Goal: Find contact information: Find contact information

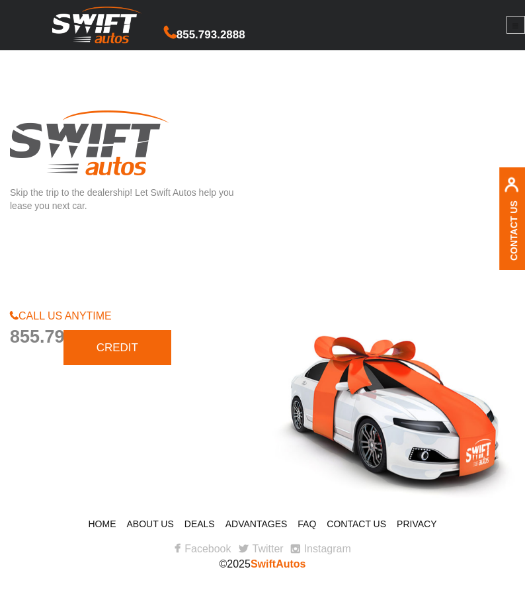
scroll to position [1331, 0]
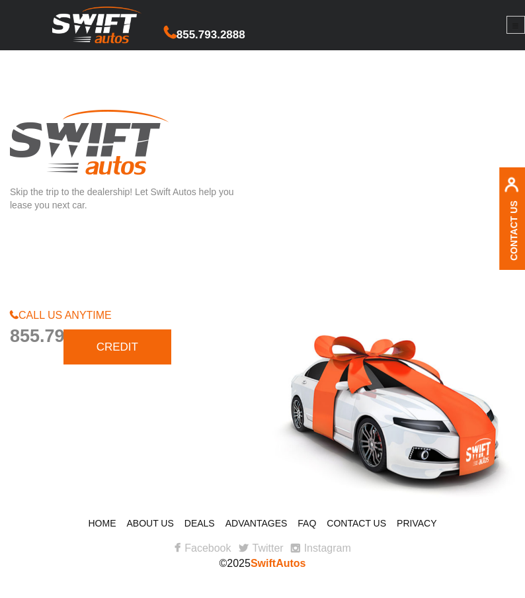
click at [200, 408] on div "CALL US ANYTIME [PHONE_NUMBER] CREDIT APPLICATION" at bounding box center [131, 407] width 263 height 198
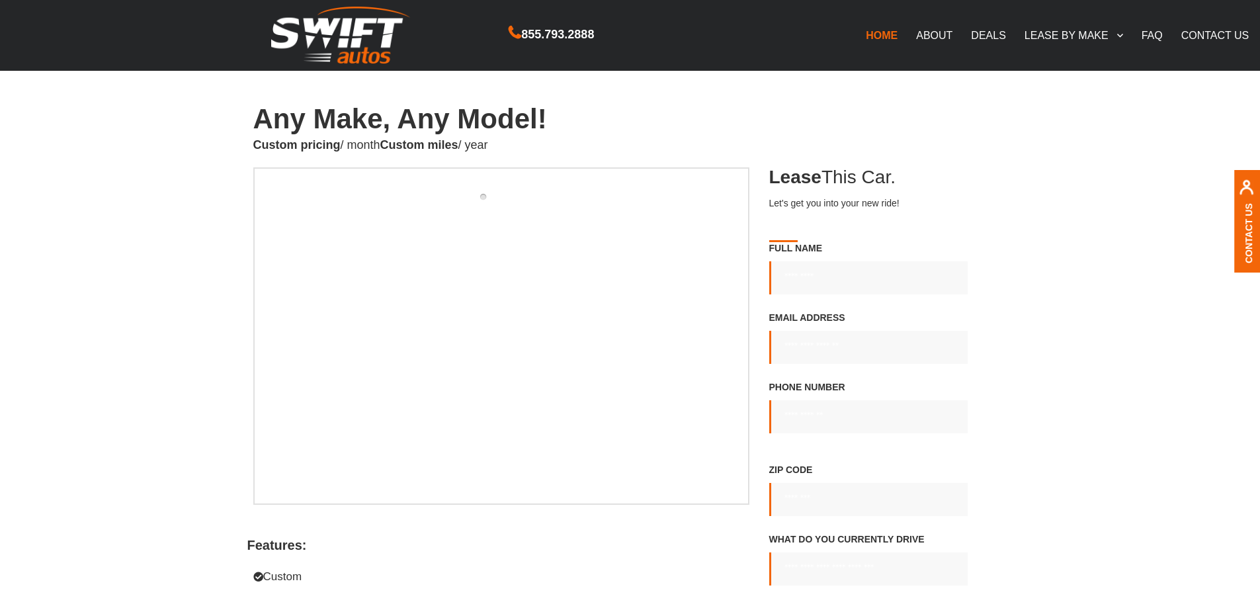
scroll to position [0, 0]
click at [525, 327] on main "**********" at bounding box center [630, 521] width 1260 height 830
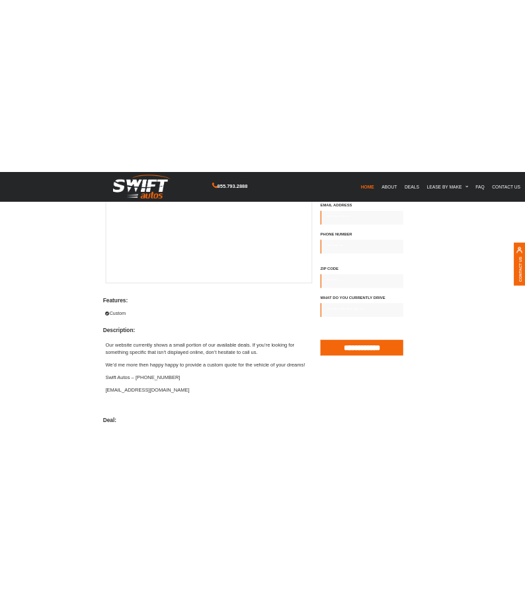
scroll to position [331, 0]
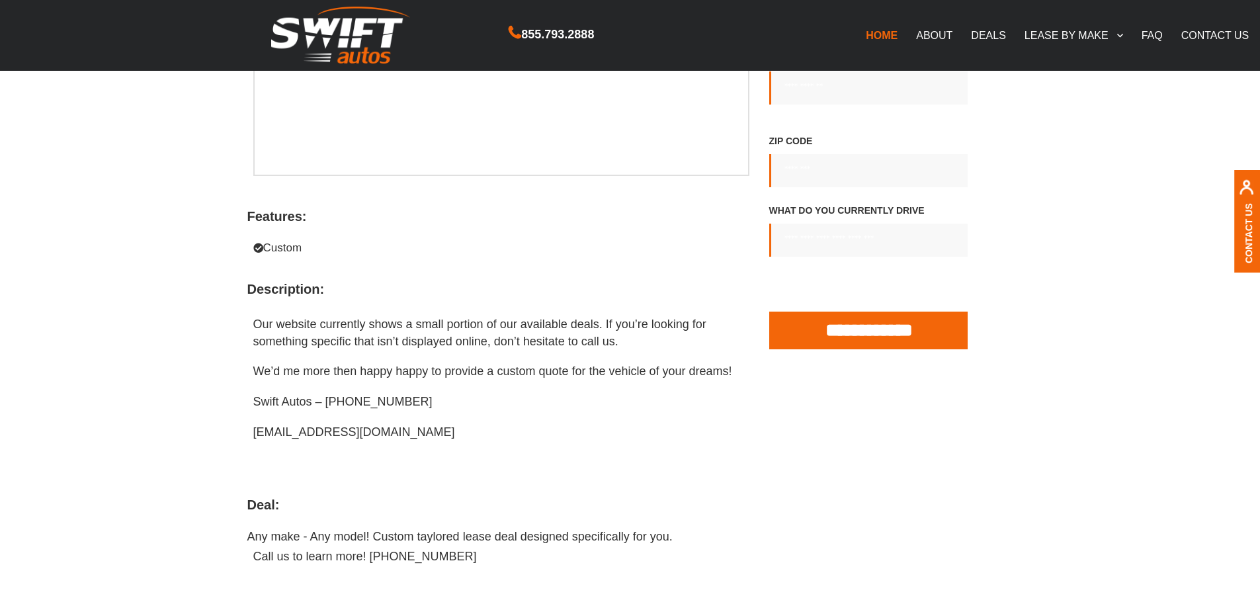
drag, startPoint x: 323, startPoint y: 435, endPoint x: 257, endPoint y: 433, distance: 66.2
click at [257, 433] on p "[EMAIL_ADDRESS][DOMAIN_NAME]" at bounding box center [501, 432] width 496 height 17
drag, startPoint x: 254, startPoint y: 433, endPoint x: 442, endPoint y: 429, distance: 188.5
click at [442, 429] on p "[EMAIL_ADDRESS][DOMAIN_NAME]" at bounding box center [501, 432] width 496 height 17
copy p "[EMAIL_ADDRESS][DOMAIN_NAME]"
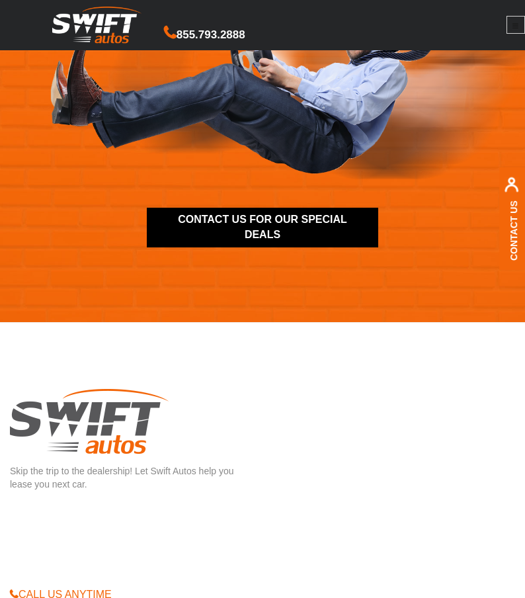
scroll to position [1191, 0]
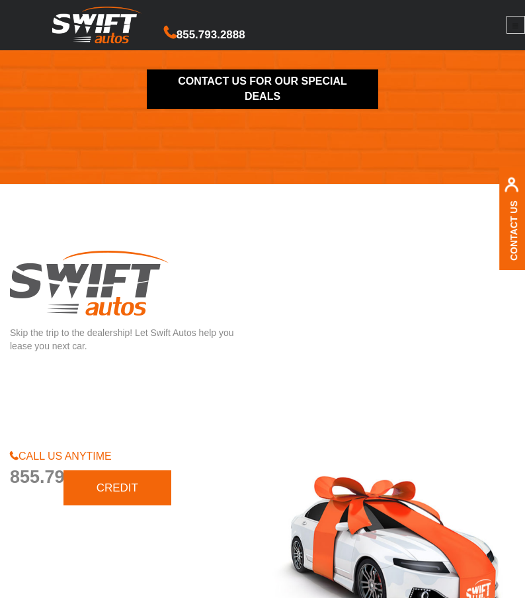
click at [243, 217] on footer "Skip the trip to the dealership! Let Swift Autos help you lease you next car. C…" at bounding box center [262, 461] width 525 height 555
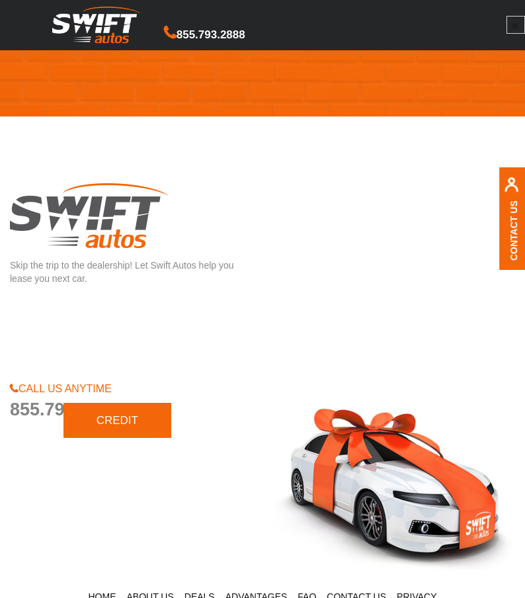
scroll to position [1331, 0]
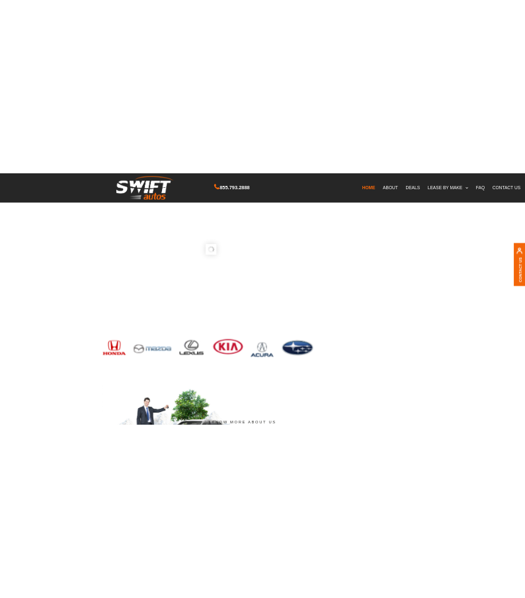
scroll to position [3467, 0]
